Goal: Task Accomplishment & Management: Manage account settings

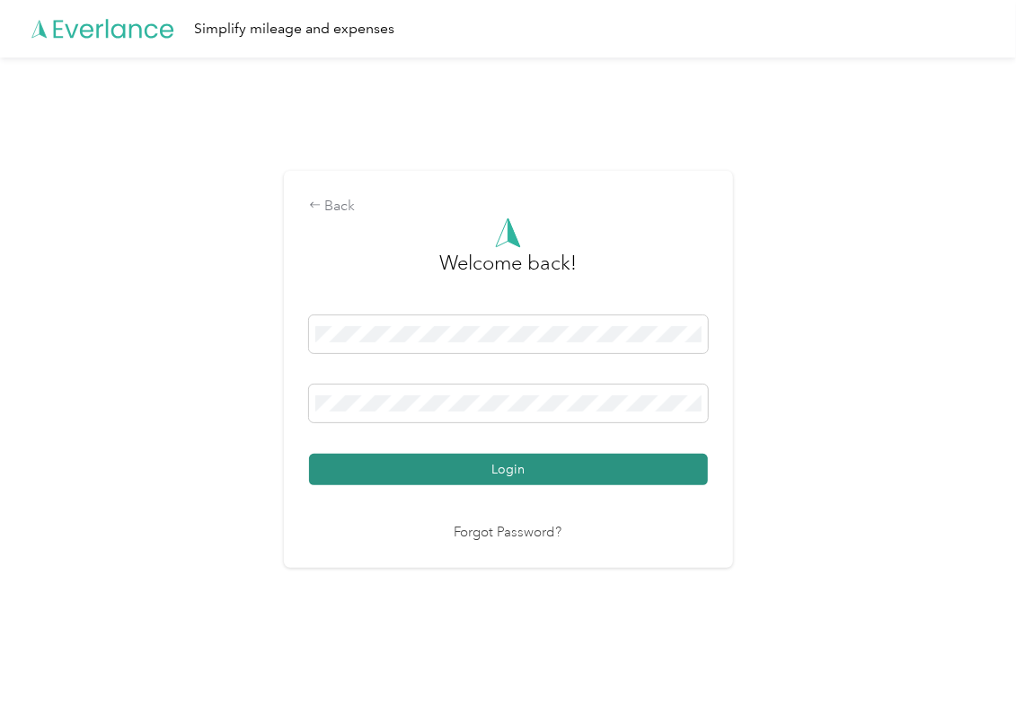
click at [410, 461] on button "Login" at bounding box center [508, 469] width 399 height 31
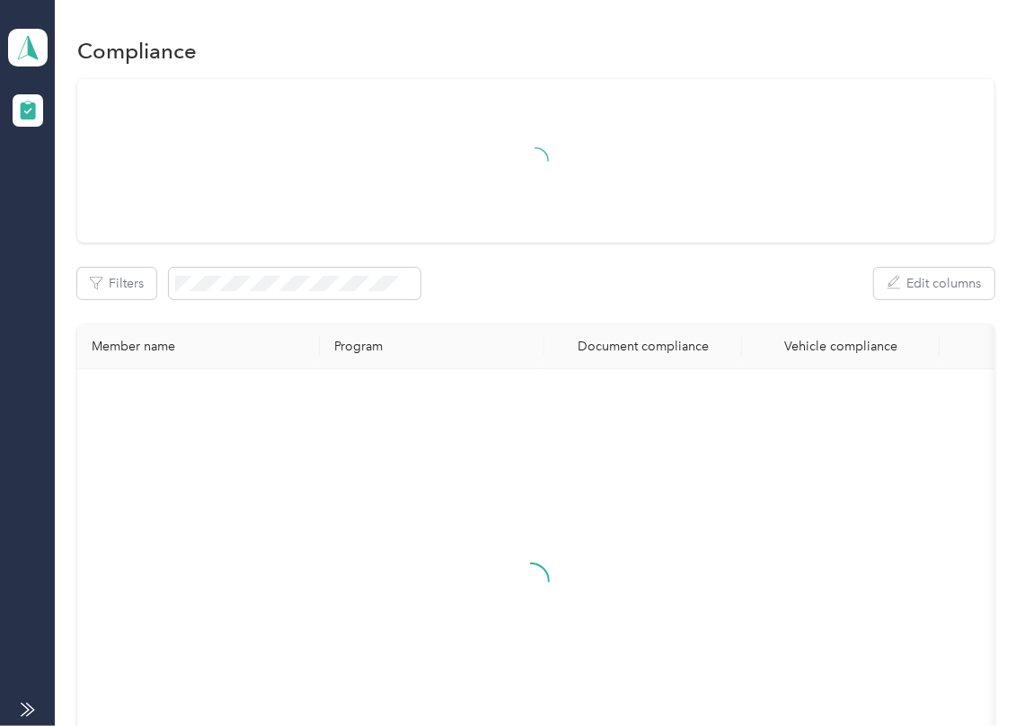
click at [473, 289] on div "Filters Edit columns" at bounding box center [536, 283] width 918 height 31
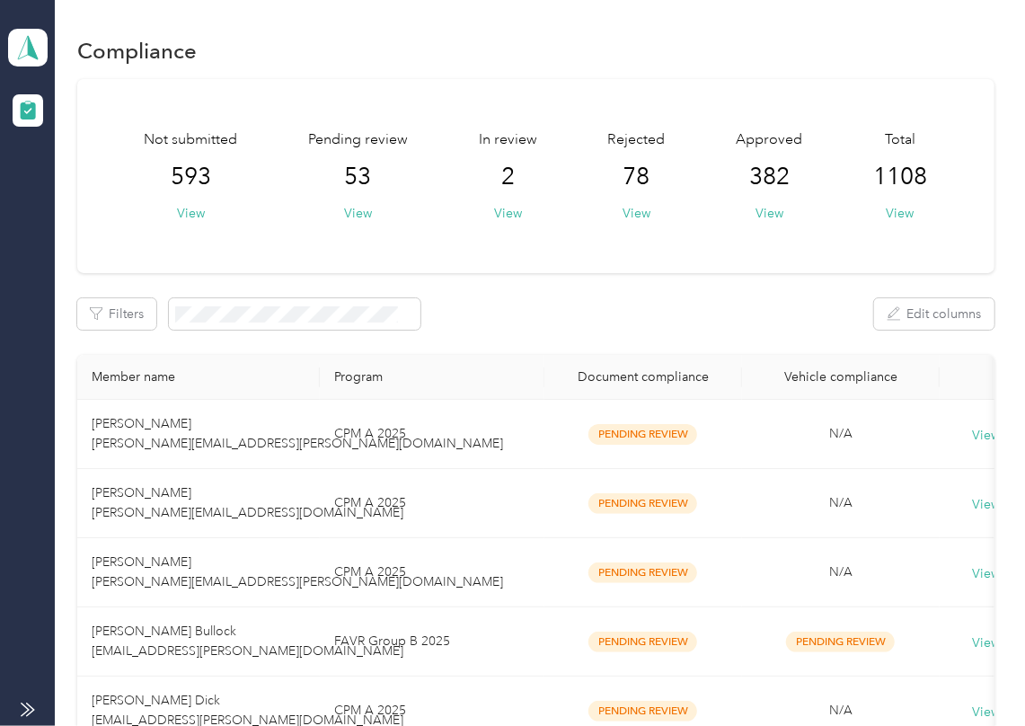
click at [528, 317] on div "Filters Edit columns" at bounding box center [536, 313] width 918 height 31
click at [48, 55] on aside "Option Care Health Team dashboard" at bounding box center [27, 363] width 55 height 726
click at [36, 44] on icon at bounding box center [27, 47] width 27 height 25
click at [75, 194] on div "Log out" at bounding box center [197, 186] width 353 height 31
